Goal: Navigation & Orientation: Find specific page/section

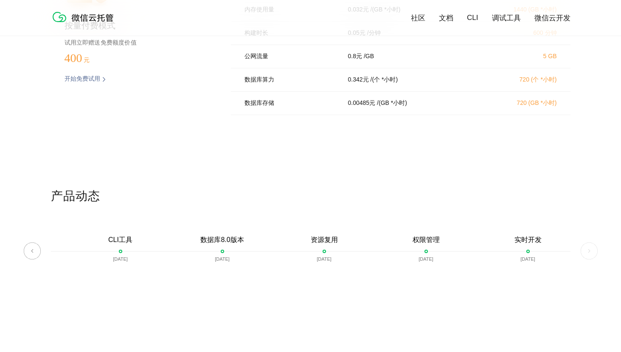
scroll to position [1935, 0]
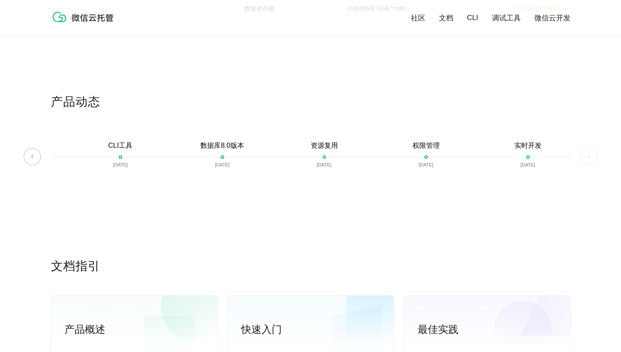
click at [31, 162] on img at bounding box center [32, 156] width 17 height 17
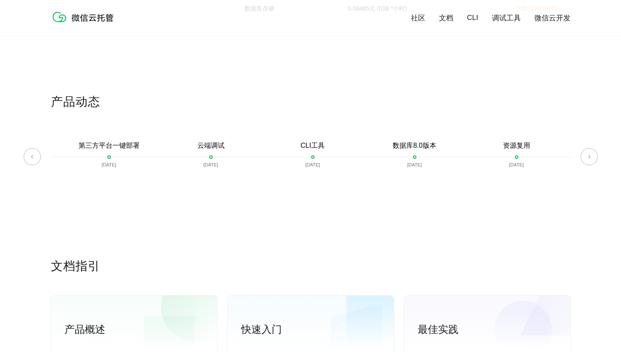
scroll to position [0, 1305]
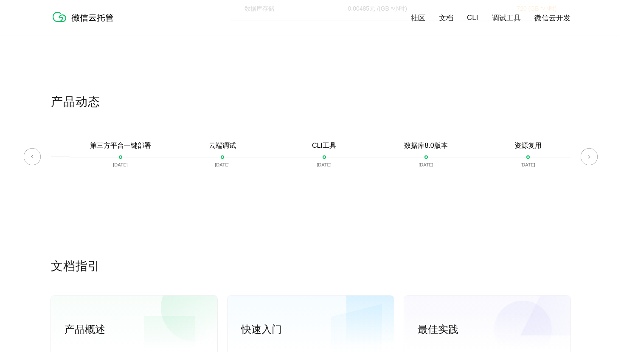
click at [587, 156] on img at bounding box center [589, 156] width 17 height 17
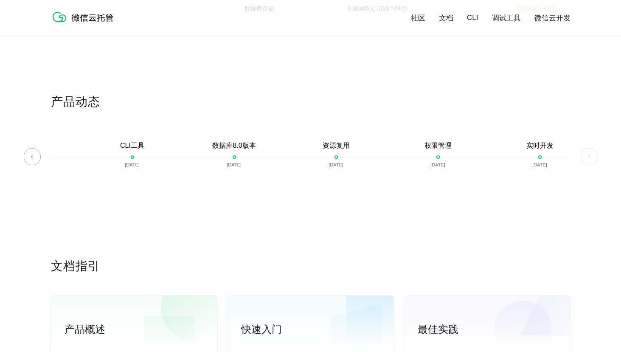
scroll to position [0, 1509]
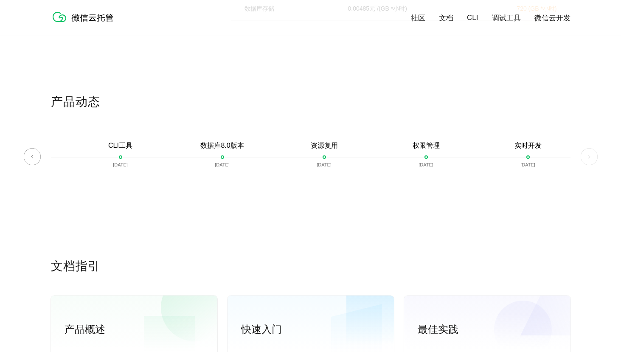
click at [587, 156] on img at bounding box center [589, 156] width 17 height 17
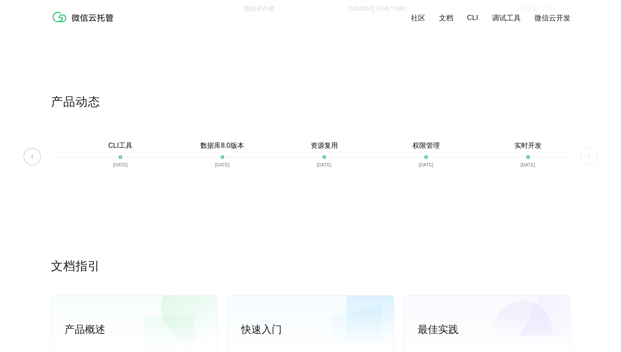
click at [587, 156] on img at bounding box center [589, 156] width 17 height 17
click at [36, 160] on img at bounding box center [32, 156] width 17 height 17
click at [36, 159] on img at bounding box center [32, 156] width 17 height 17
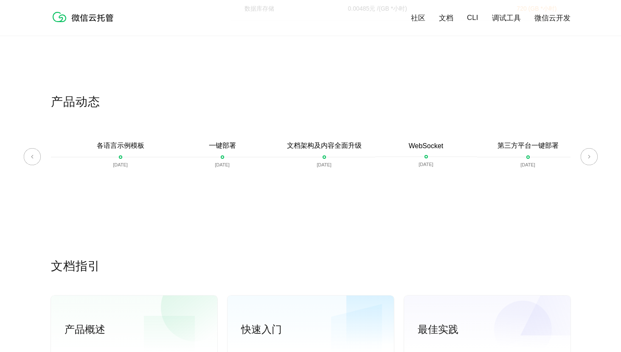
click at [36, 159] on img at bounding box center [32, 156] width 17 height 17
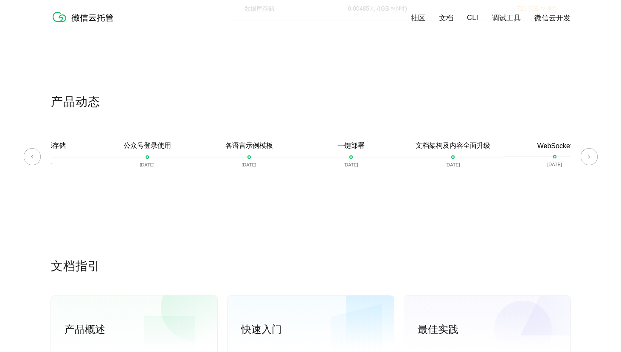
click at [36, 159] on img at bounding box center [32, 156] width 17 height 17
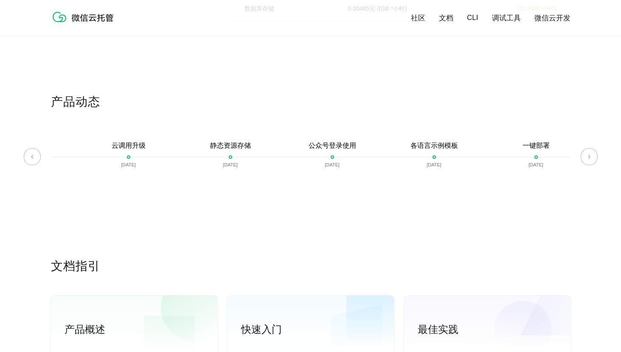
click at [36, 159] on img at bounding box center [32, 156] width 17 height 17
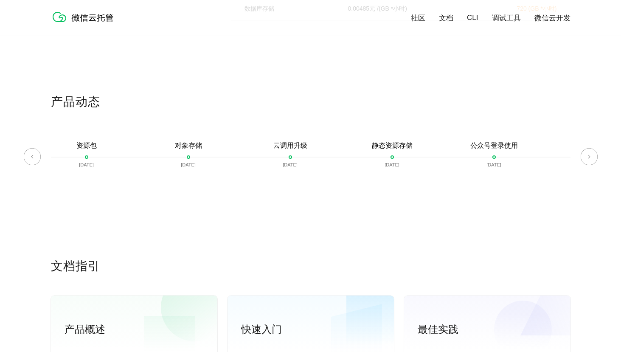
click at [36, 159] on img at bounding box center [32, 156] width 17 height 17
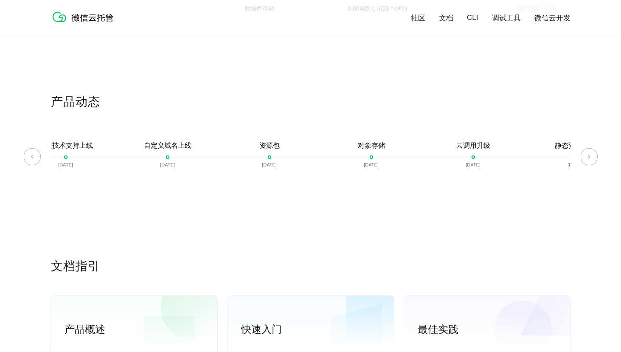
click at [36, 159] on img at bounding box center [32, 156] width 17 height 17
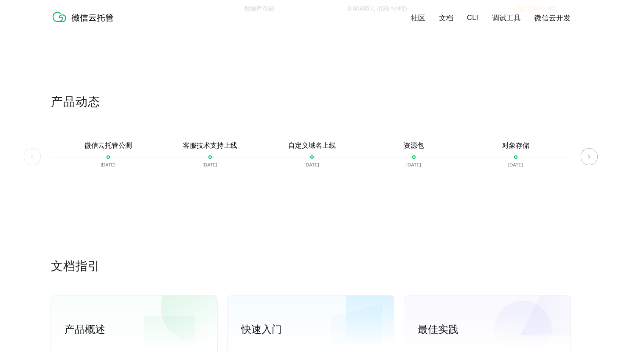
click at [36, 159] on img at bounding box center [32, 156] width 17 height 17
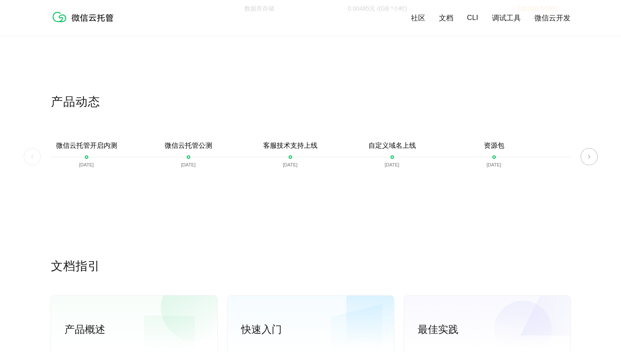
click at [36, 159] on img at bounding box center [32, 156] width 17 height 17
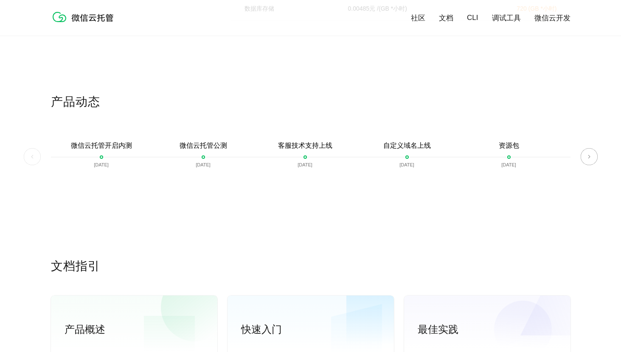
click at [36, 159] on img at bounding box center [32, 156] width 17 height 17
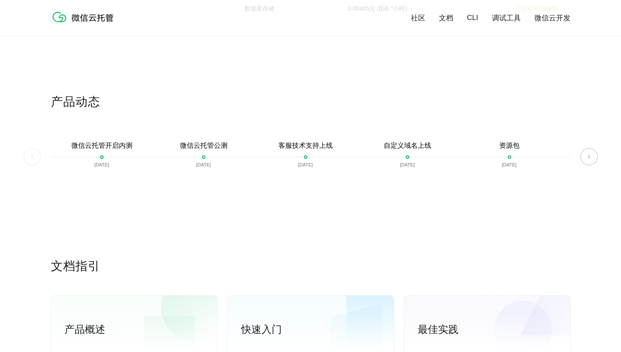
click at [36, 159] on img at bounding box center [32, 156] width 17 height 17
